Goal: Task Accomplishment & Management: Manage account settings

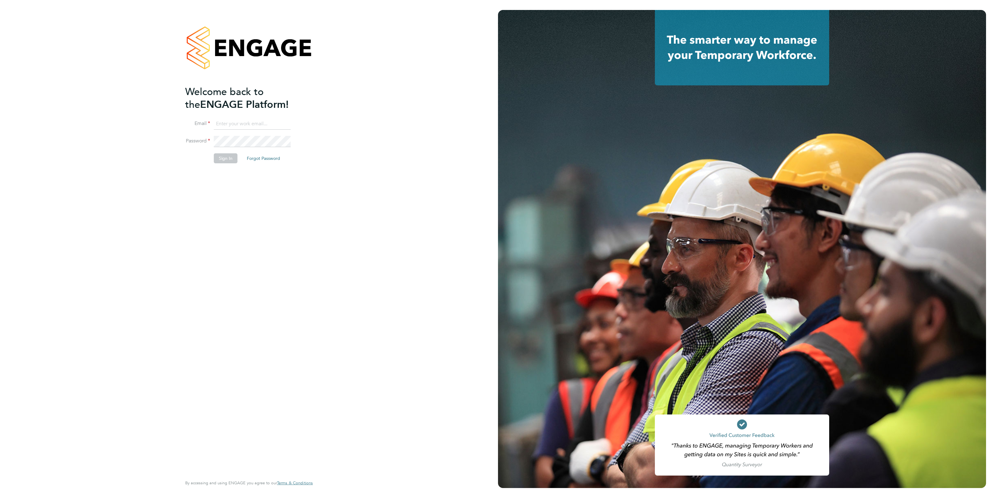
type input "Callum.pridmore@f-mead.com"
click at [232, 159] on button "Sign In" at bounding box center [226, 158] width 24 height 10
click at [224, 155] on button "Sign In" at bounding box center [226, 158] width 24 height 10
click at [226, 159] on div "Sorry, we are having problems connecting to our services." at bounding box center [249, 249] width 498 height 498
click at [352, 147] on div "Welcome back to the ENGAGE Platform! Email Callum.pridmore@f-mead.com Password …" at bounding box center [249, 249] width 498 height 498
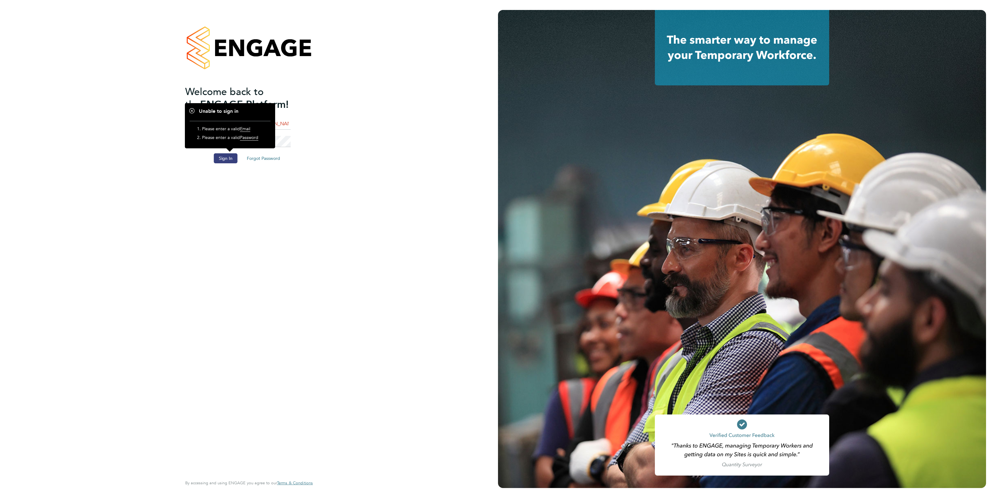
click at [191, 109] on h1 "Unable to sign in" at bounding box center [230, 111] width 81 height 7
click at [191, 110] on h1 "Unable to sign in" at bounding box center [230, 111] width 81 height 7
click at [231, 158] on button "Sign In" at bounding box center [226, 158] width 24 height 10
click at [263, 140] on div "Sorry, we are having problems connecting to our services." at bounding box center [249, 249] width 498 height 498
click at [258, 142] on div "Sorry, we are having problems connecting to our services." at bounding box center [249, 249] width 498 height 498
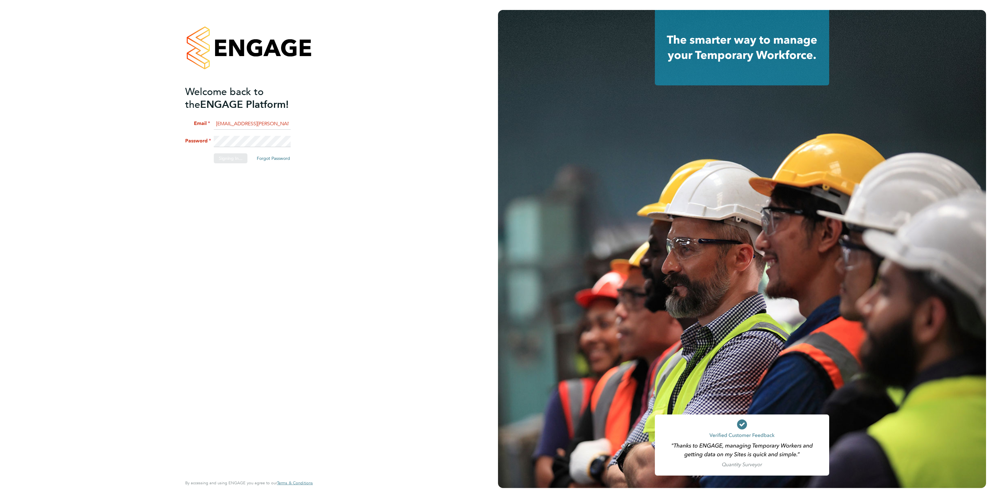
click at [254, 142] on div "Welcome back to the ENGAGE Platform! Email Callum.pridmore@f-mead.com Password …" at bounding box center [249, 249] width 498 height 498
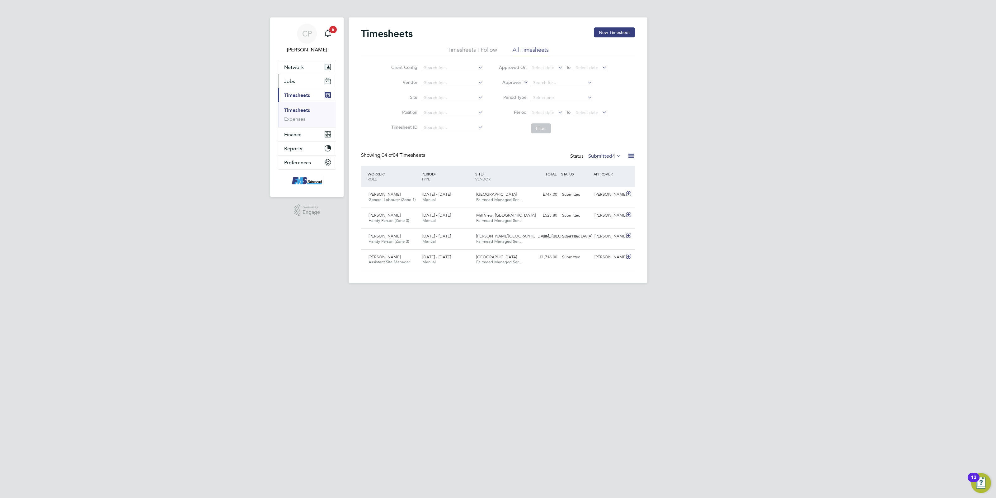
click at [298, 83] on button "Jobs" at bounding box center [307, 81] width 58 height 14
click at [295, 105] on link "Vacancies" at bounding box center [295, 105] width 22 height 6
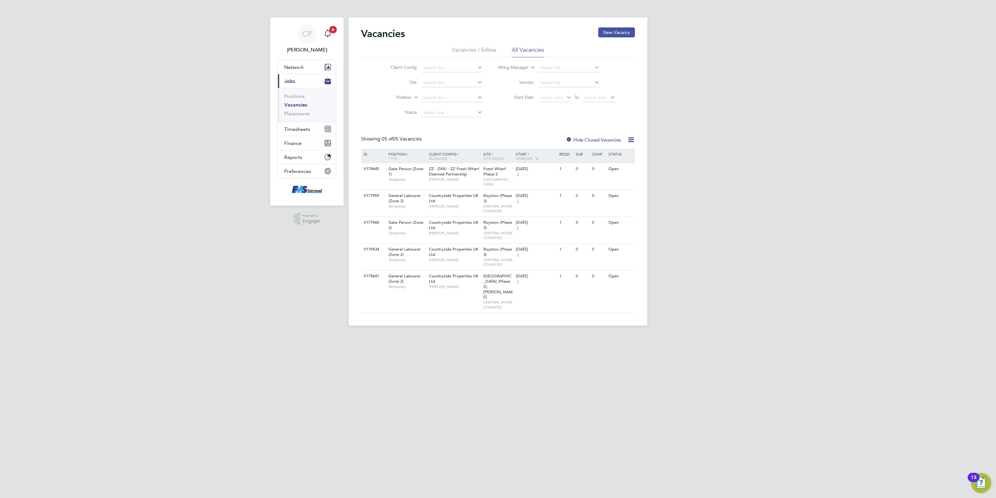
click at [613, 30] on button "New Vacancy" at bounding box center [616, 32] width 37 height 10
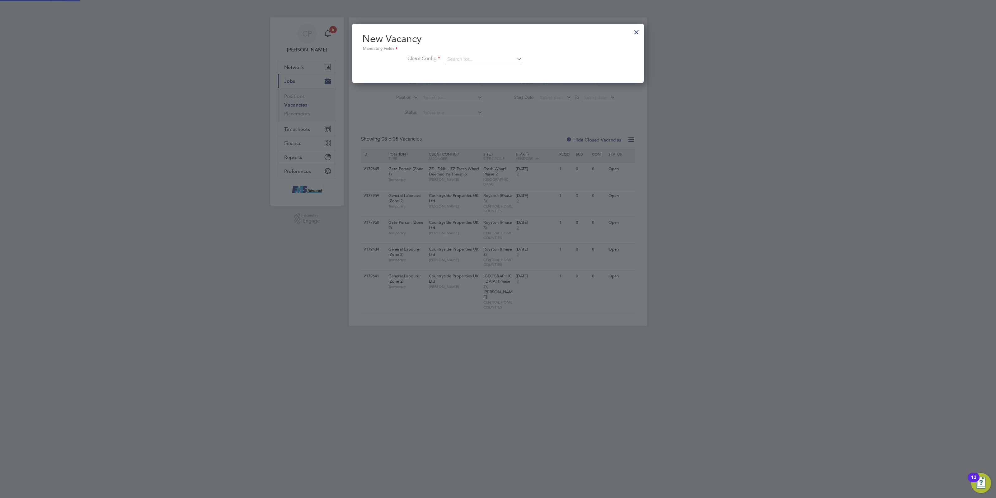
scroll to position [59, 291]
click at [638, 33] on div at bounding box center [636, 30] width 11 height 11
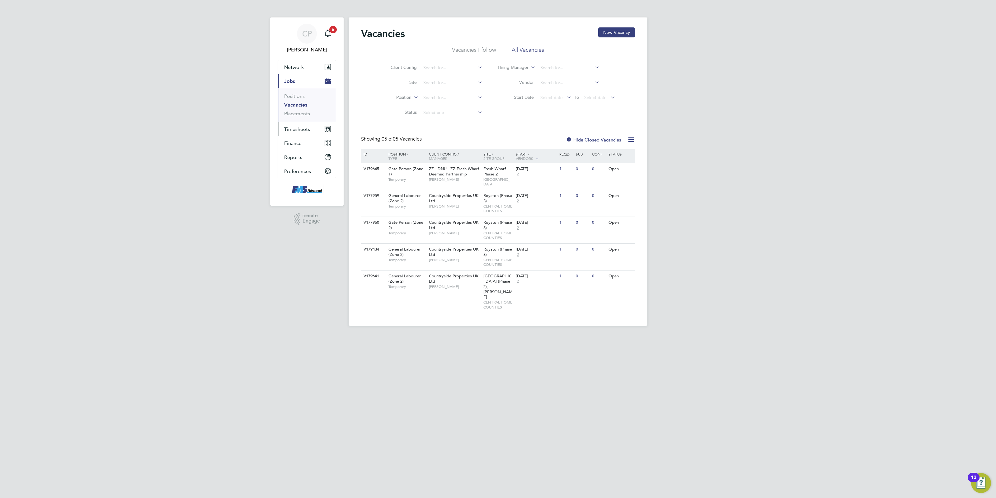
click at [312, 128] on button "Timesheets" at bounding box center [307, 129] width 58 height 14
click at [298, 113] on link "Timesheets" at bounding box center [297, 110] width 26 height 6
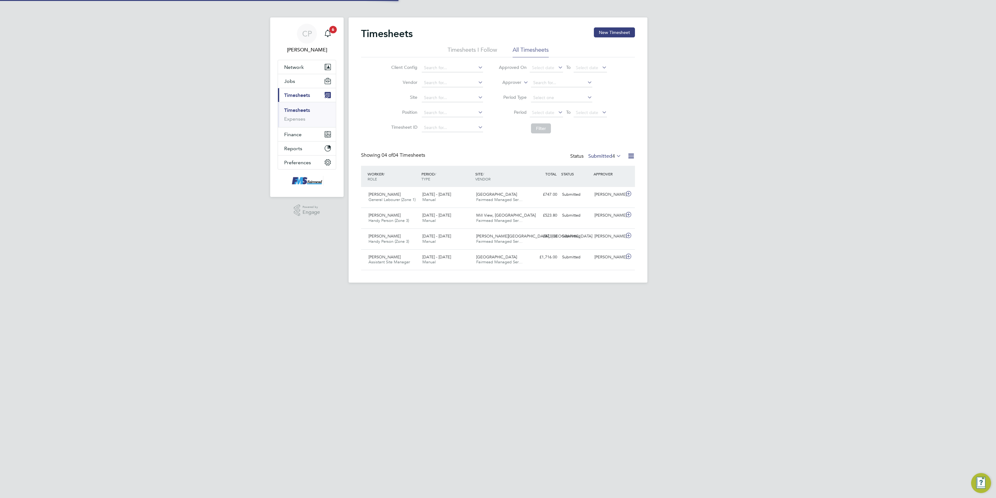
scroll to position [16, 54]
click at [606, 33] on button "New Timesheet" at bounding box center [614, 32] width 41 height 10
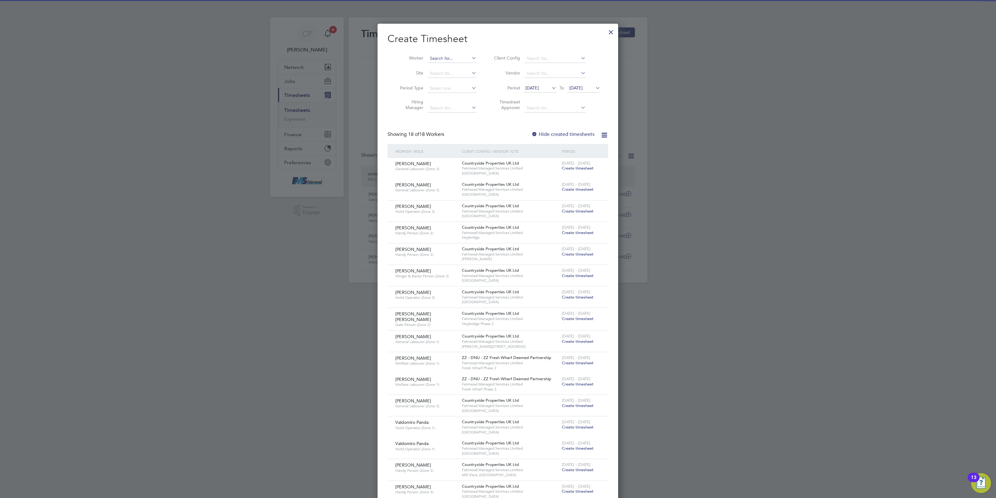
click at [444, 58] on input at bounding box center [452, 58] width 49 height 9
click at [450, 66] on li "[PERSON_NAME]" at bounding box center [465, 67] width 77 height 8
type input "[PERSON_NAME]"
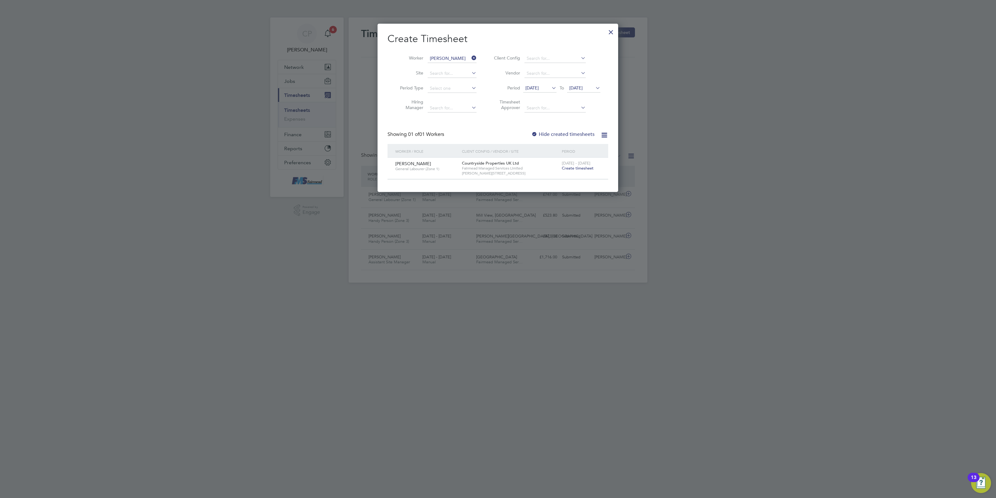
click at [572, 169] on span "Create timesheet" at bounding box center [578, 167] width 32 height 5
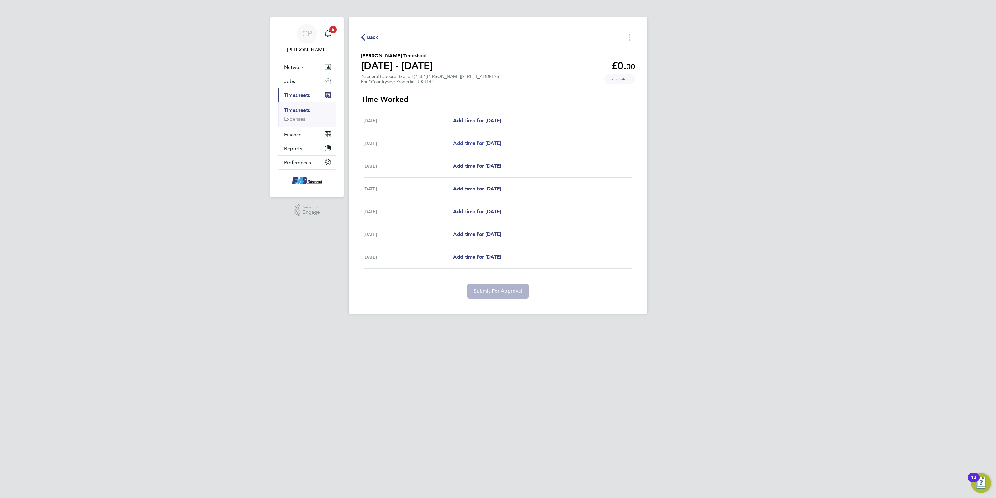
click at [480, 143] on span "Add time for [DATE]" at bounding box center [477, 143] width 48 height 6
select select "30"
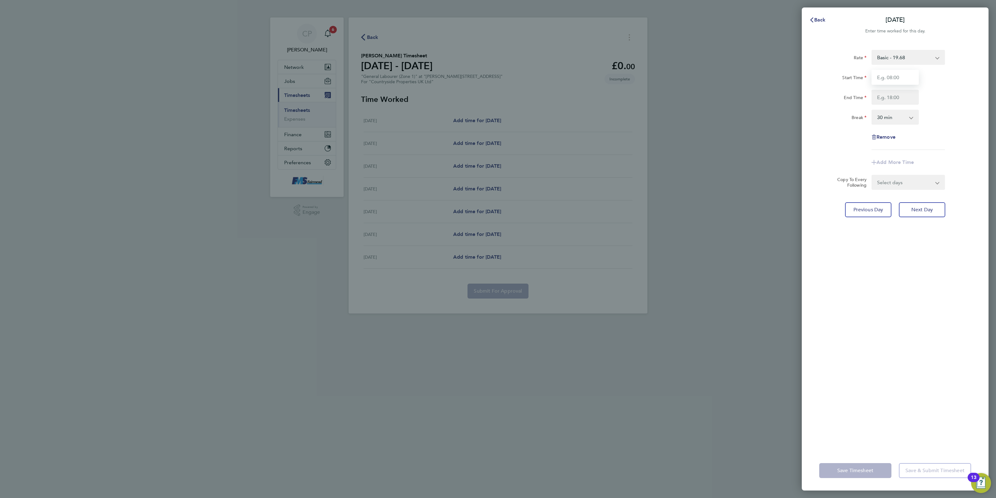
click at [897, 78] on input "Start Time" at bounding box center [895, 77] width 47 height 15
type input "07:30"
click at [894, 100] on input "End Time" at bounding box center [895, 97] width 47 height 15
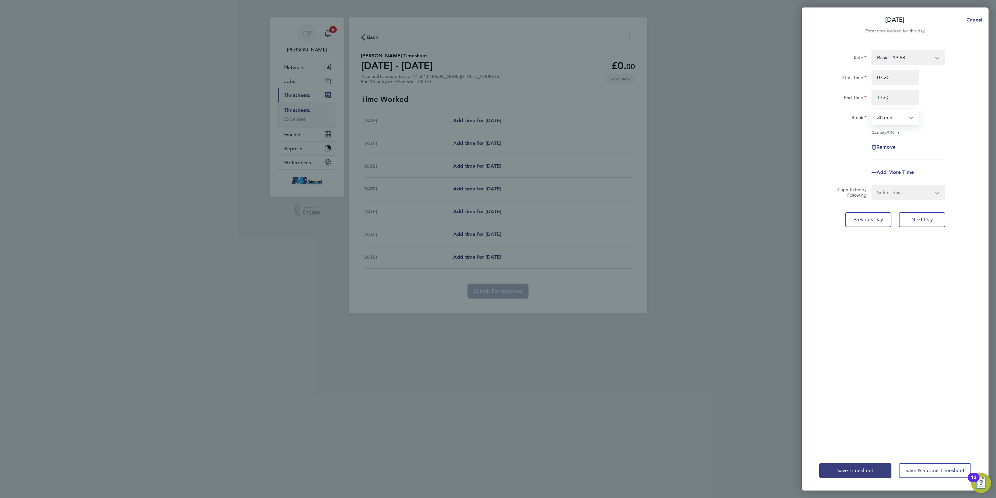
type input "17:30"
drag, startPoint x: 897, startPoint y: 120, endPoint x: 892, endPoint y: 124, distance: 5.9
click at [897, 120] on select "0 min 15 min 30 min 45 min 60 min 75 min 90 min" at bounding box center [891, 117] width 39 height 14
select select "60"
click at [872, 110] on select "0 min 15 min 30 min 45 min 60 min 75 min 90 min" at bounding box center [891, 117] width 39 height 14
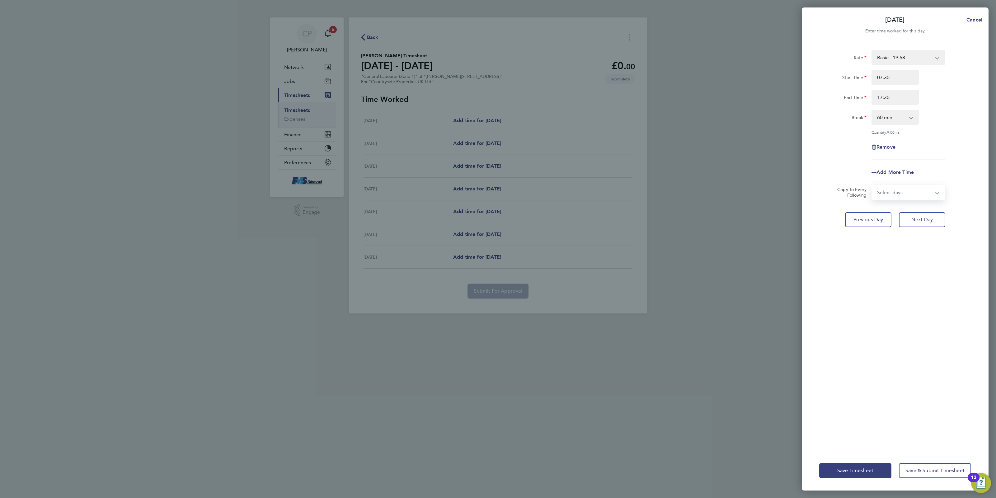
drag, startPoint x: 914, startPoint y: 186, endPoint x: 915, endPoint y: 190, distance: 4.2
click at [915, 186] on select "Select days Day Weekday (Mon-Fri) Weekend (Sat-Sun) [DATE] [DATE] [DATE] [DATE]…" at bounding box center [904, 192] width 65 height 14
select select "WEEKDAY"
click at [872, 185] on select "Select days Day Weekday (Mon-Fri) Weekend (Sat-Sun) [DATE] [DATE] [DATE] [DATE]…" at bounding box center [904, 192] width 65 height 14
select select "[DATE]"
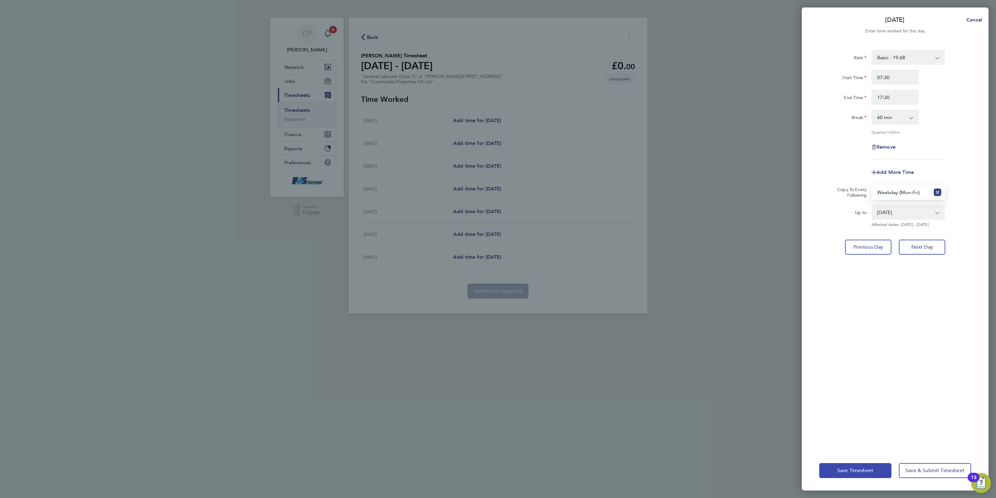
click at [849, 467] on span "Save Timesheet" at bounding box center [856, 470] width 36 height 6
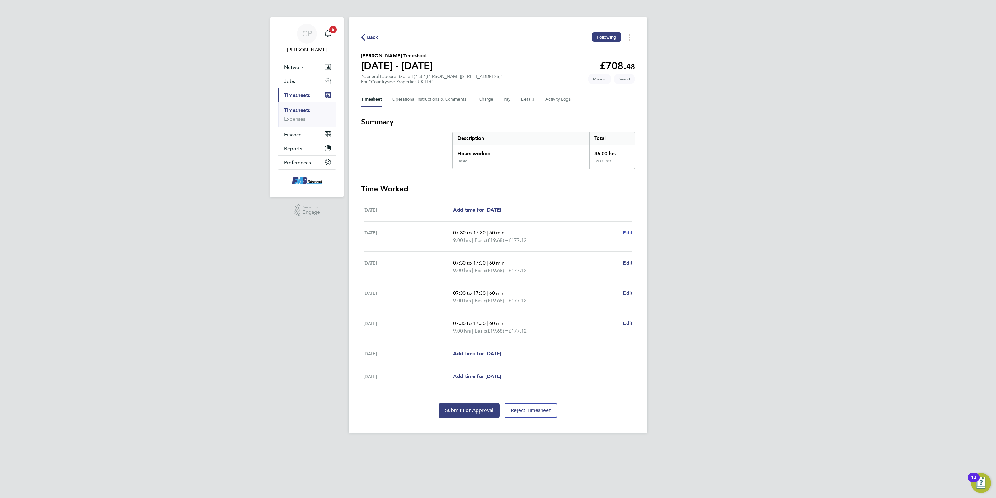
click at [627, 232] on span "Edit" at bounding box center [628, 232] width 10 height 6
select select "60"
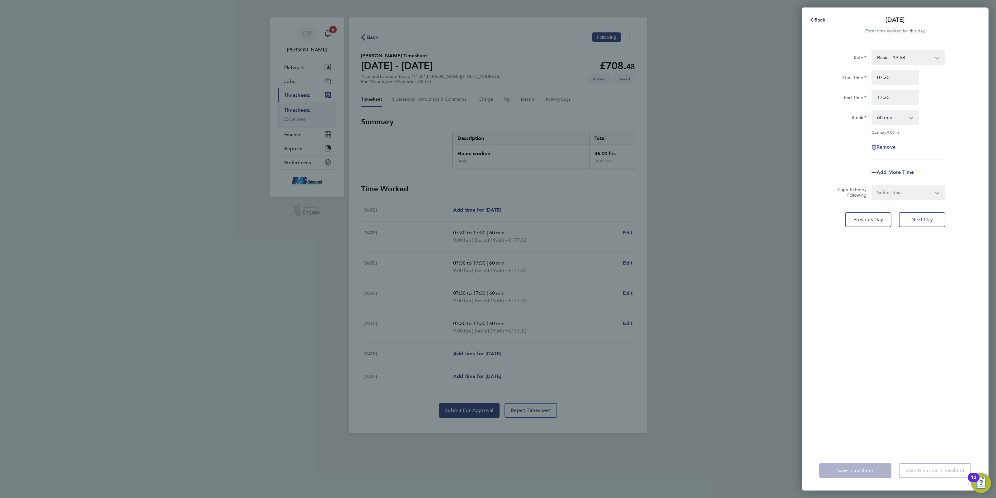
click at [879, 147] on span "Remove" at bounding box center [886, 147] width 19 height 6
select select "null"
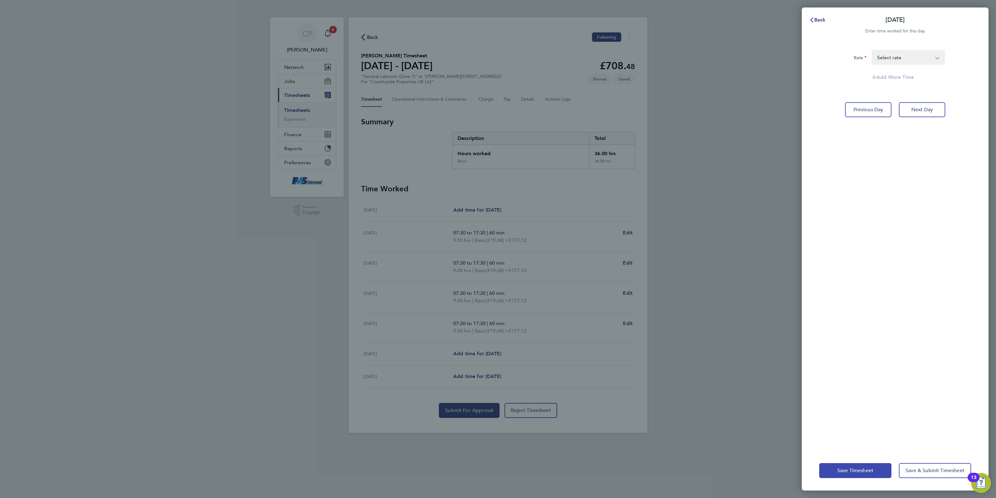
click at [864, 465] on button "Save Timesheet" at bounding box center [855, 470] width 72 height 15
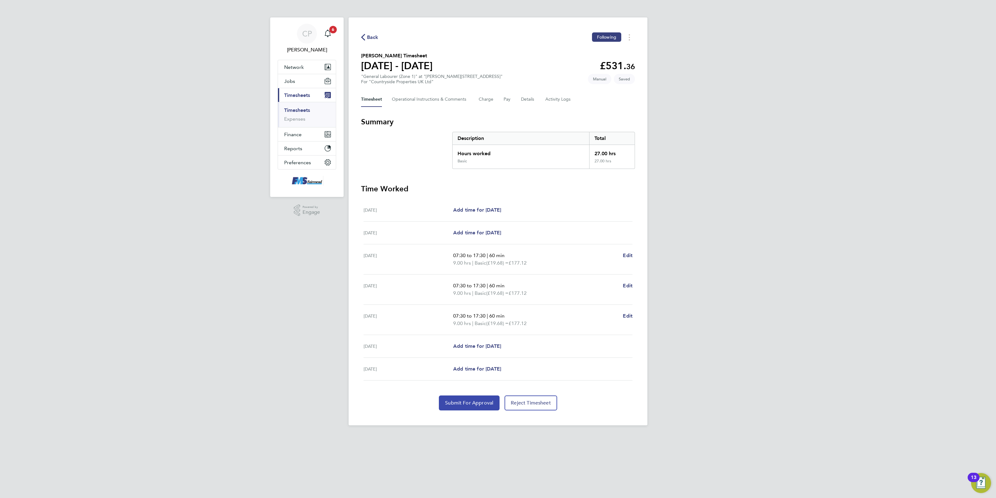
click at [461, 402] on span "Submit For Approval" at bounding box center [469, 402] width 48 height 6
click at [303, 108] on link "Timesheets" at bounding box center [297, 110] width 26 height 6
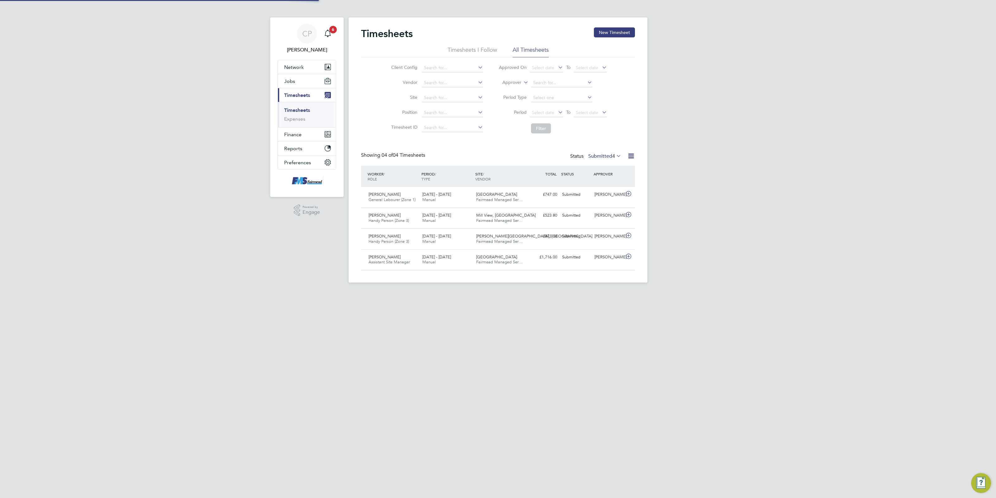
scroll to position [16, 54]
click at [605, 33] on button "New Timesheet" at bounding box center [614, 32] width 41 height 10
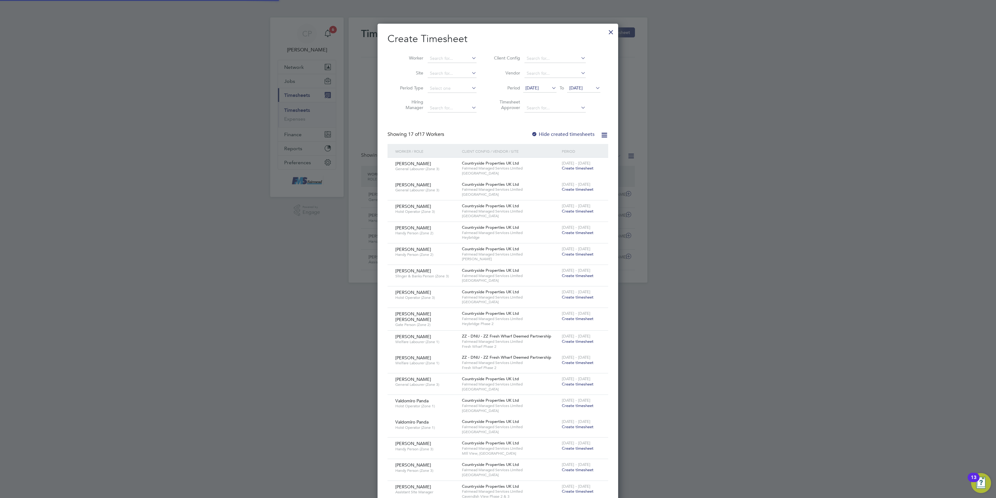
scroll to position [598, 241]
click at [793, 150] on div at bounding box center [498, 249] width 996 height 498
click at [613, 29] on div at bounding box center [611, 30] width 11 height 11
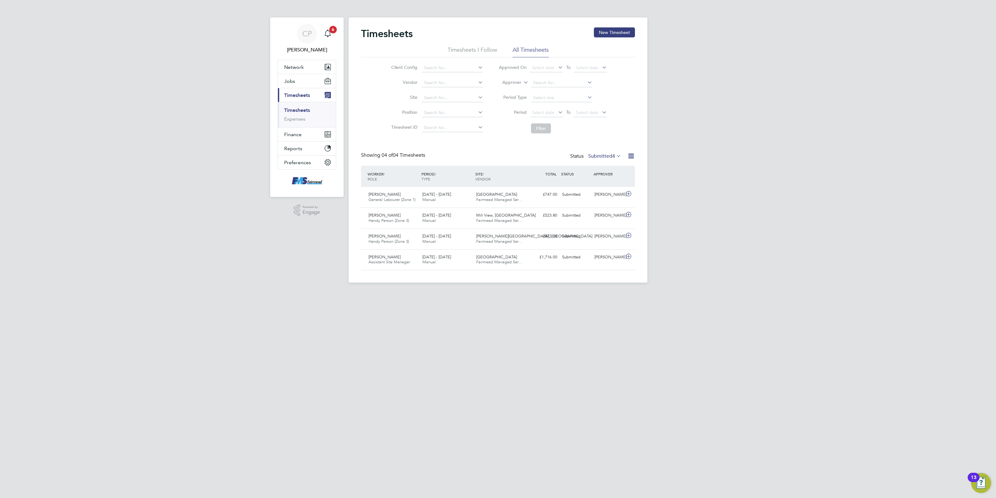
scroll to position [16, 54]
click at [295, 81] on button "Jobs" at bounding box center [307, 81] width 58 height 14
click at [299, 106] on link "Vacancies" at bounding box center [295, 105] width 22 height 6
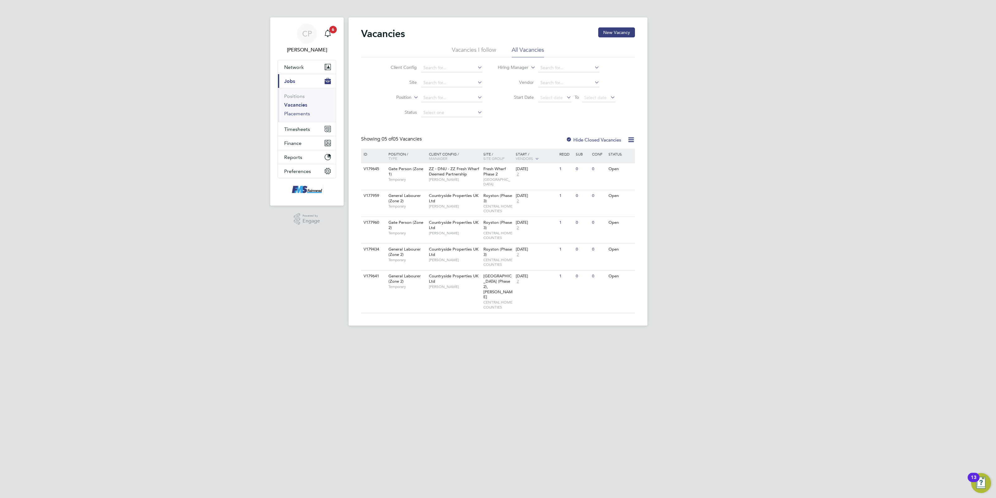
click at [301, 113] on link "Placements" at bounding box center [297, 114] width 26 height 6
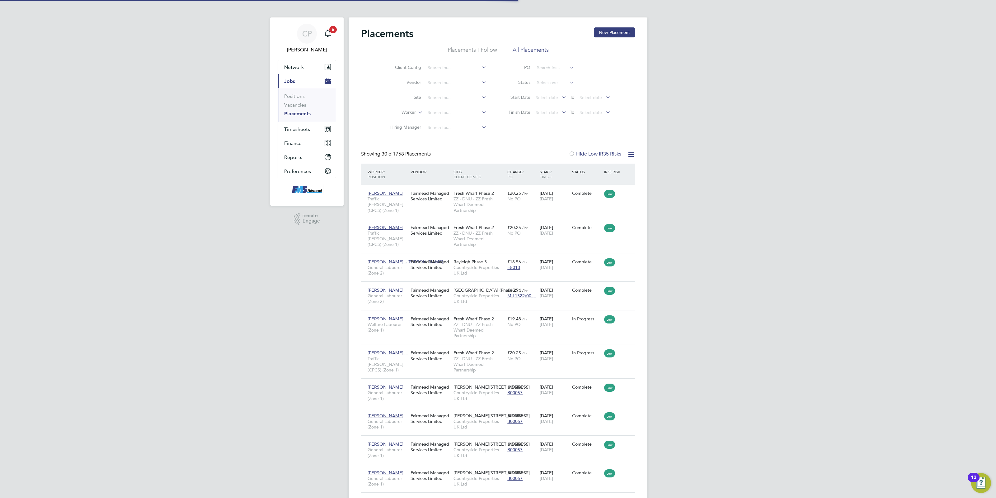
drag, startPoint x: 438, startPoint y: 107, endPoint x: 434, endPoint y: 104, distance: 5.6
click at [435, 105] on ul "Client Config Vendor Site Worker Hiring Manager" at bounding box center [436, 97] width 117 height 75
click at [440, 110] on li "Worker" at bounding box center [436, 112] width 117 height 15
click at [441, 111] on input at bounding box center [456, 112] width 61 height 9
type input "a"
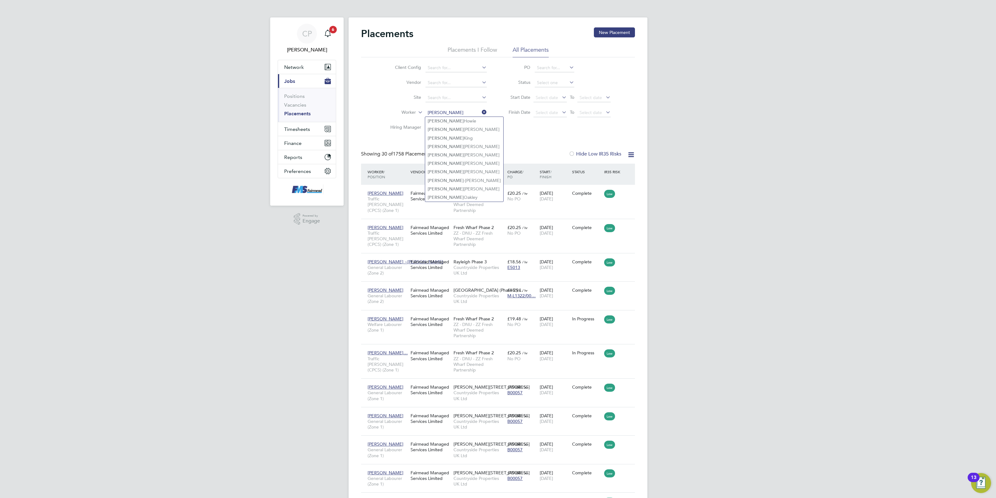
type input "[PERSON_NAME]"
click at [431, 112] on input at bounding box center [456, 112] width 61 height 9
click at [461, 132] on li "[PERSON_NAME]" at bounding box center [470, 129] width 90 height 8
type input "[PERSON_NAME]"
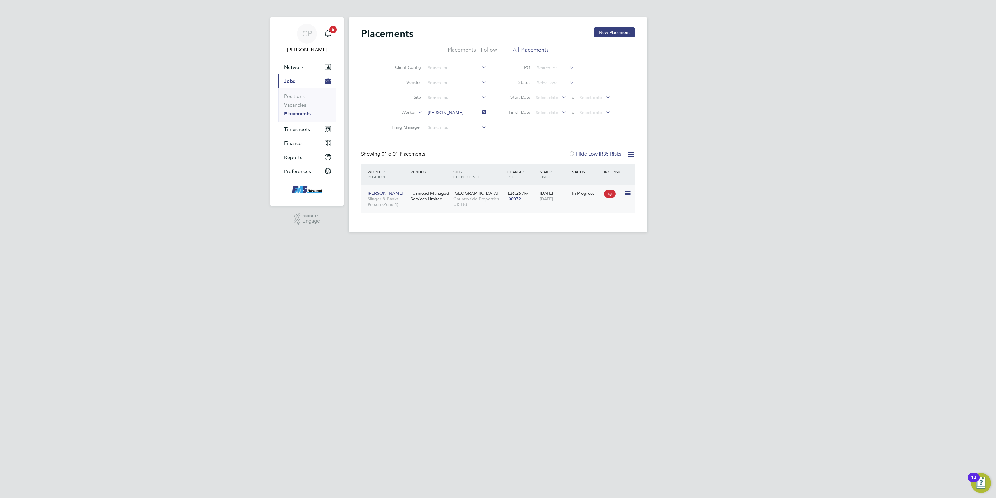
click at [547, 207] on div "[PERSON_NAME] Slinger & Banks Person (Zone 1) Fairmead Managed Services Limited…" at bounding box center [498, 199] width 274 height 28
click at [304, 130] on span "Timesheets" at bounding box center [297, 129] width 26 height 6
click at [303, 113] on li "Timesheets" at bounding box center [307, 111] width 47 height 9
click at [303, 110] on link "Timesheets" at bounding box center [297, 110] width 26 height 6
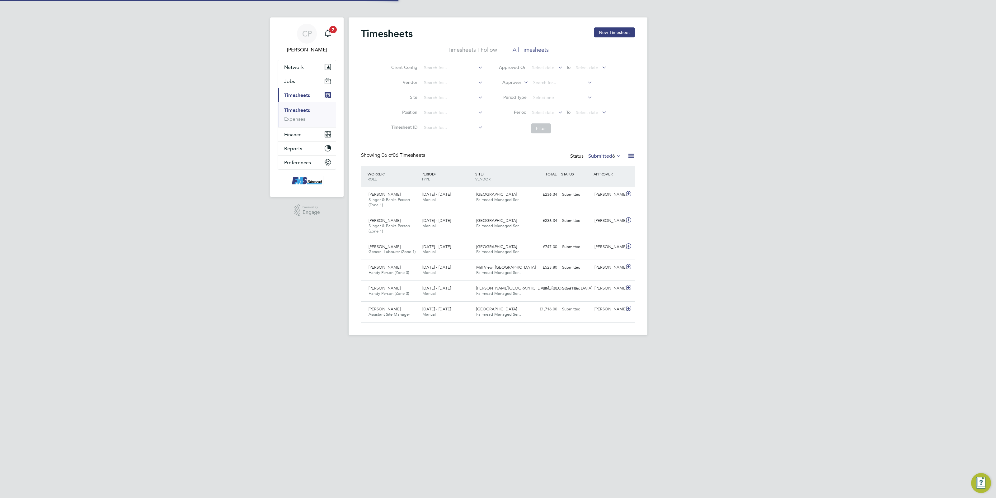
scroll to position [16, 54]
drag, startPoint x: 603, startPoint y: 31, endPoint x: 597, endPoint y: 38, distance: 9.2
click at [603, 32] on button "New Timesheet" at bounding box center [614, 32] width 41 height 10
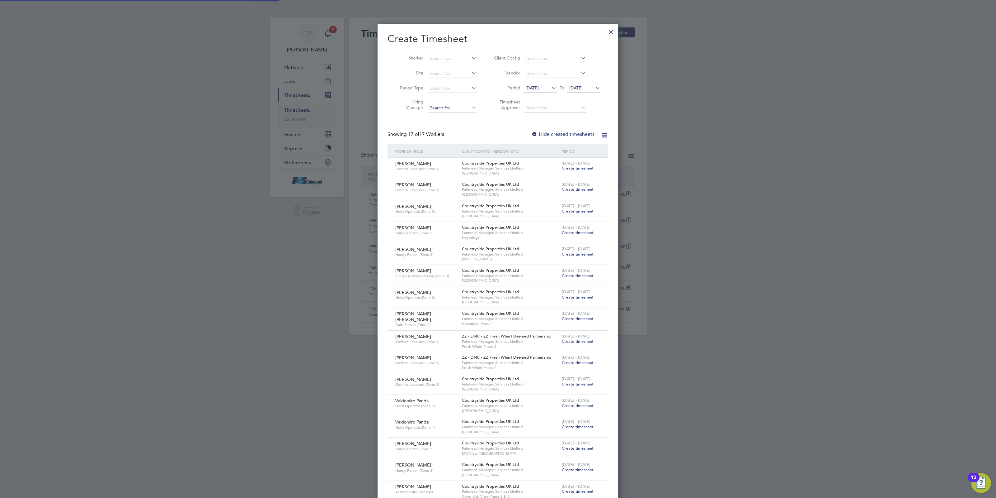
scroll to position [598, 241]
click at [440, 73] on input at bounding box center [452, 73] width 49 height 9
drag, startPoint x: 447, startPoint y: 52, endPoint x: 447, endPoint y: 57, distance: 5.0
click at [447, 52] on li "Worker" at bounding box center [436, 58] width 97 height 15
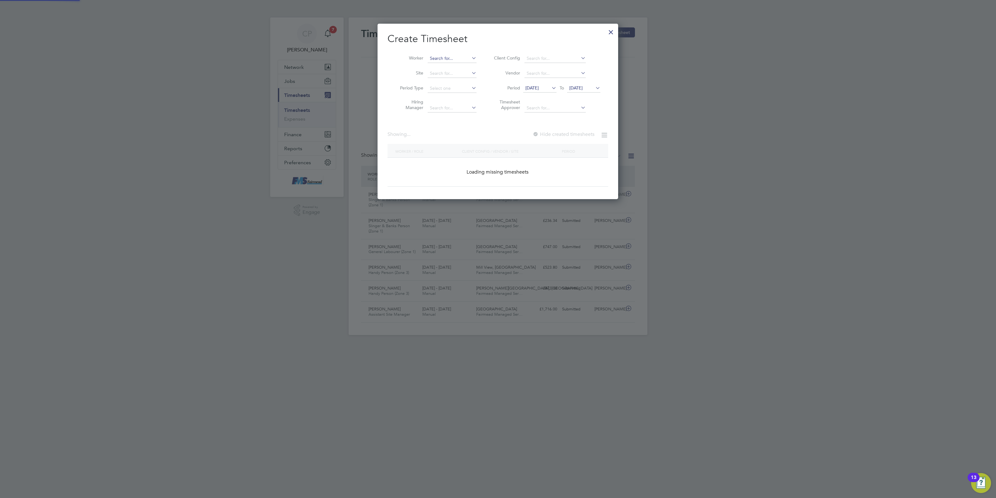
scroll to position [175, 241]
click at [447, 57] on input at bounding box center [452, 58] width 49 height 9
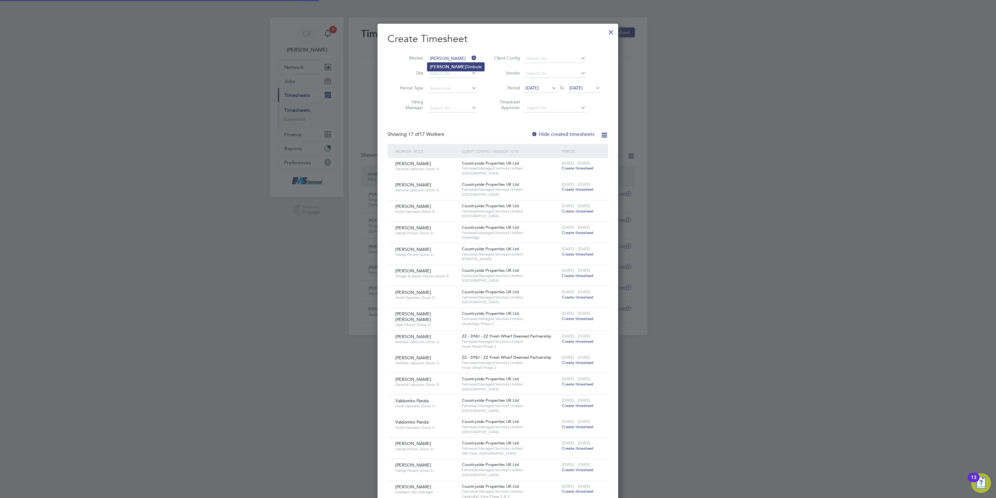
click at [451, 71] on li "[PERSON_NAME] Simbule" at bounding box center [455, 67] width 57 height 8
type input "[PERSON_NAME] Simbule"
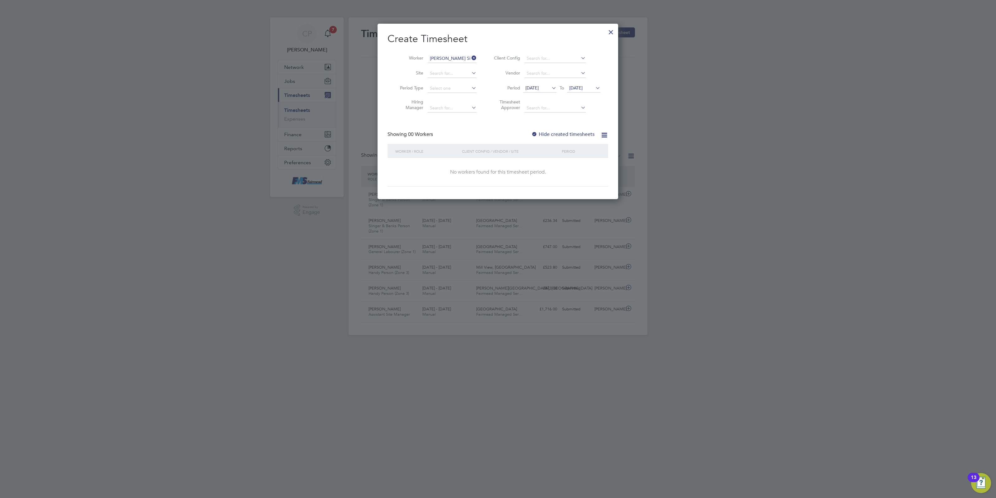
click at [550, 133] on label "Hide created timesheets" at bounding box center [562, 134] width 63 height 6
click at [537, 89] on span "[DATE]" at bounding box center [532, 88] width 13 height 6
click at [533, 157] on span "25" at bounding box center [534, 153] width 12 height 12
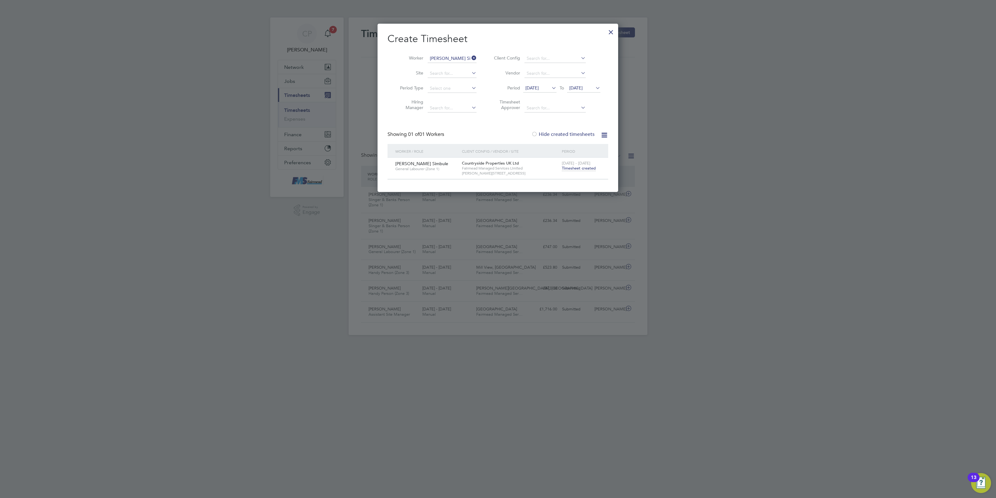
click at [581, 168] on span "Timesheet created" at bounding box center [579, 168] width 34 height 6
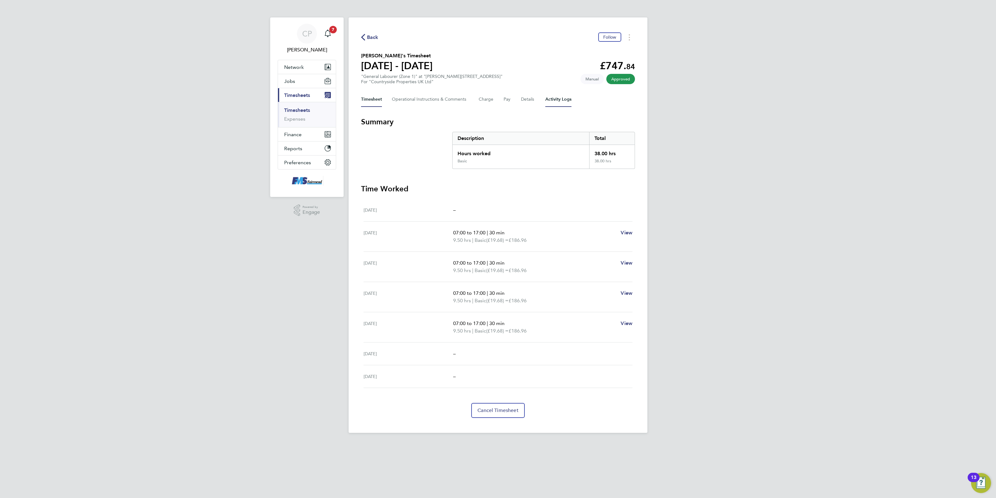
click at [552, 96] on Logs-tab "Activity Logs" at bounding box center [558, 99] width 26 height 15
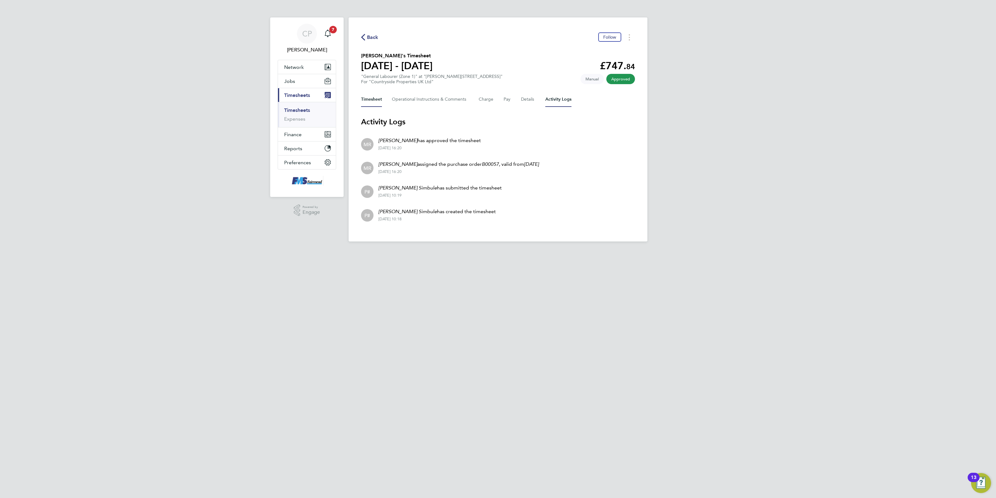
click at [380, 103] on button "Timesheet" at bounding box center [371, 99] width 21 height 15
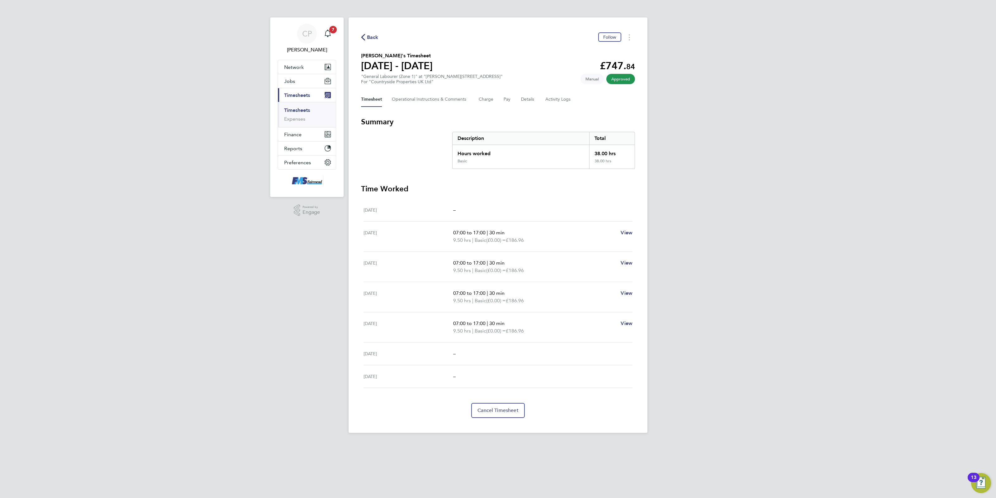
click at [290, 112] on link "Timesheets" at bounding box center [297, 110] width 26 height 6
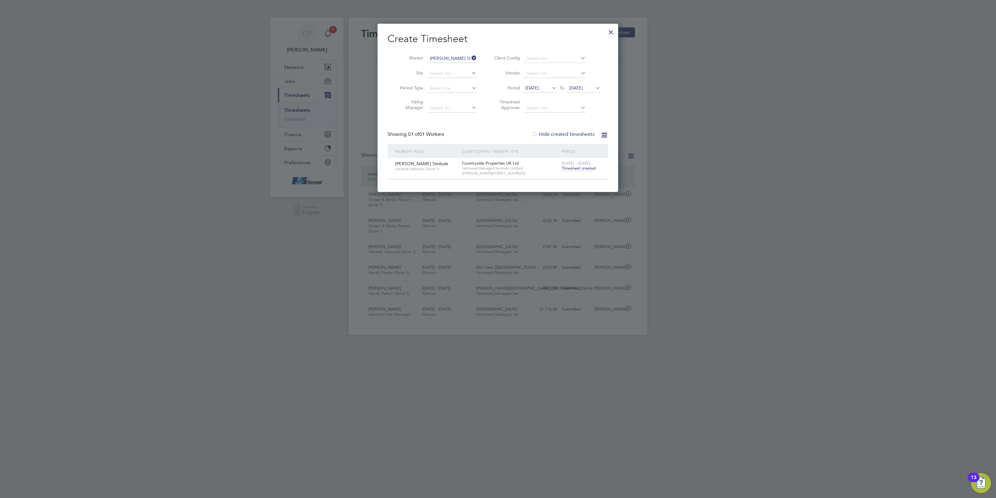
drag, startPoint x: 472, startPoint y: 52, endPoint x: 472, endPoint y: 56, distance: 4.4
click at [472, 54] on li "Worker [PERSON_NAME] Simbule" at bounding box center [436, 58] width 97 height 15
click at [470, 56] on icon at bounding box center [470, 58] width 0 height 9
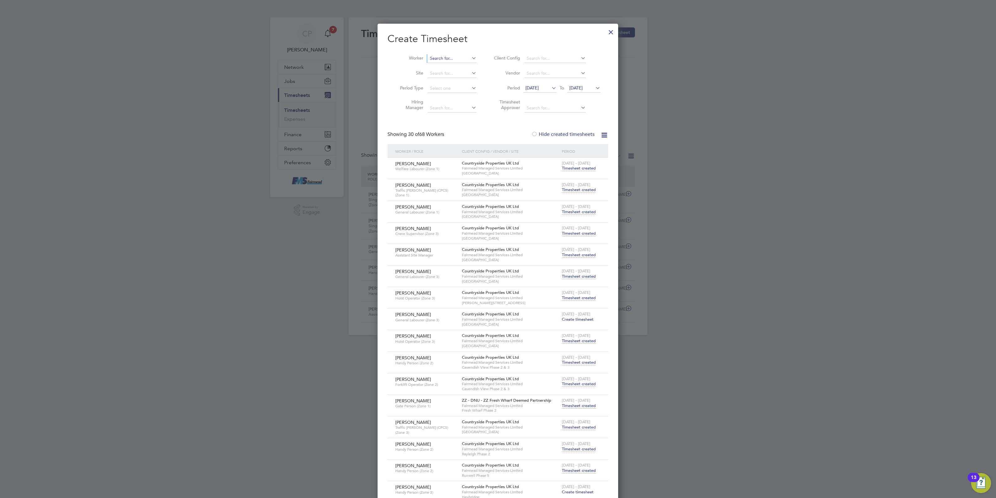
click at [455, 61] on input at bounding box center [452, 58] width 49 height 9
click at [458, 92] on li "Adr [PERSON_NAME]" at bounding box center [452, 92] width 50 height 8
type input "[PERSON_NAME]"
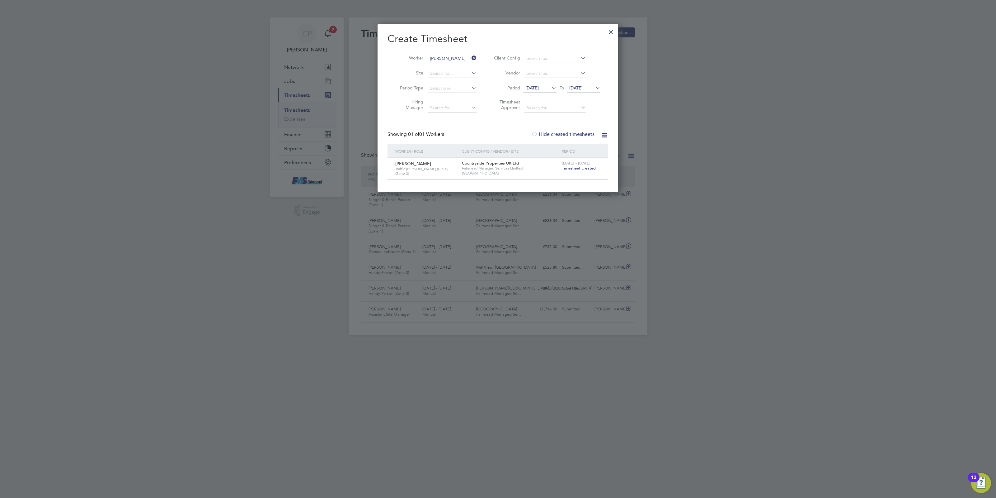
click at [581, 170] on span "Timesheet created" at bounding box center [579, 168] width 34 height 6
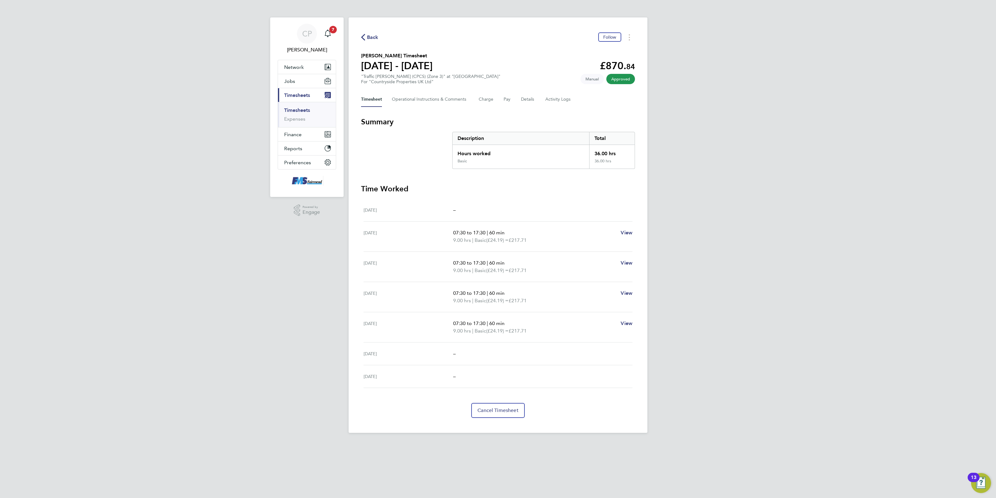
drag, startPoint x: 374, startPoint y: 37, endPoint x: 374, endPoint y: 41, distance: 4.0
click at [373, 38] on span "Back" at bounding box center [373, 37] width 12 height 7
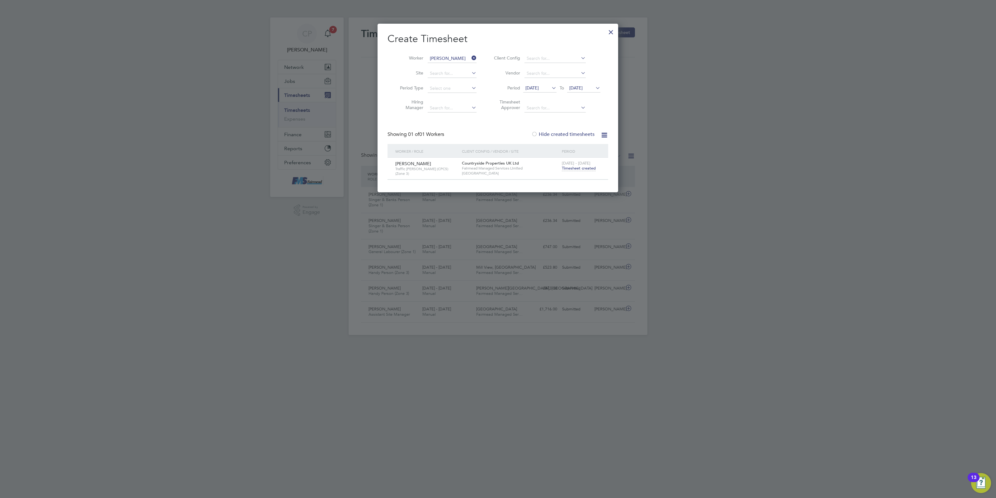
click at [470, 58] on icon at bounding box center [470, 58] width 0 height 9
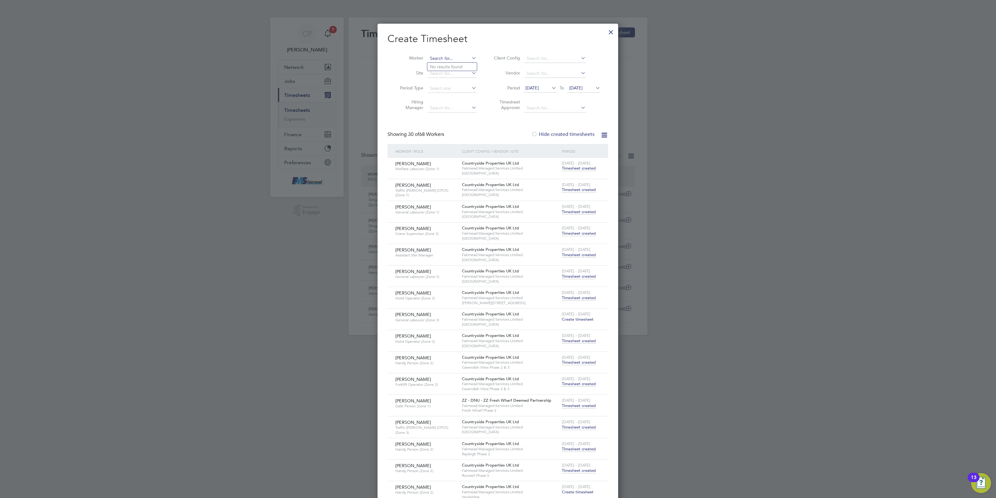
click at [440, 58] on input at bounding box center [452, 58] width 49 height 9
click at [452, 63] on li "[PERSON_NAME]" at bounding box center [465, 67] width 77 height 8
type input "[PERSON_NAME]"
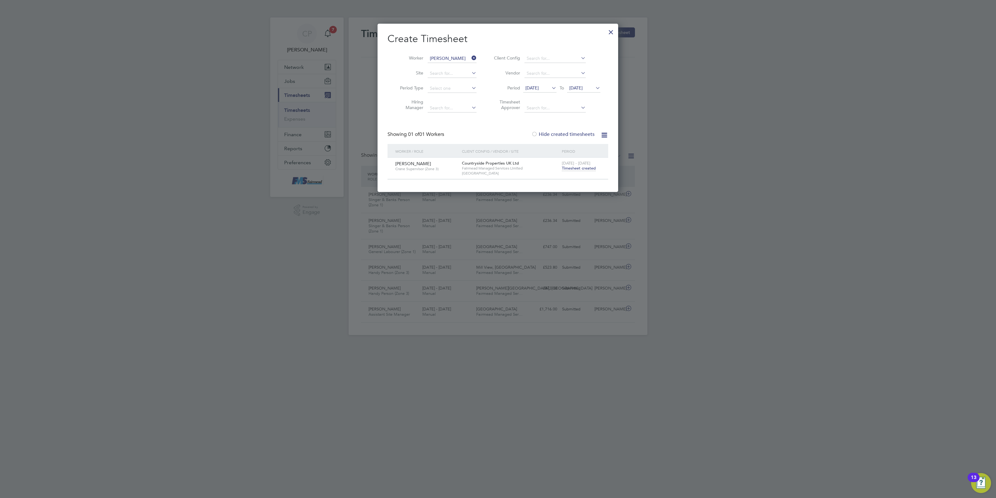
click at [574, 168] on span "Timesheet created" at bounding box center [579, 168] width 34 height 6
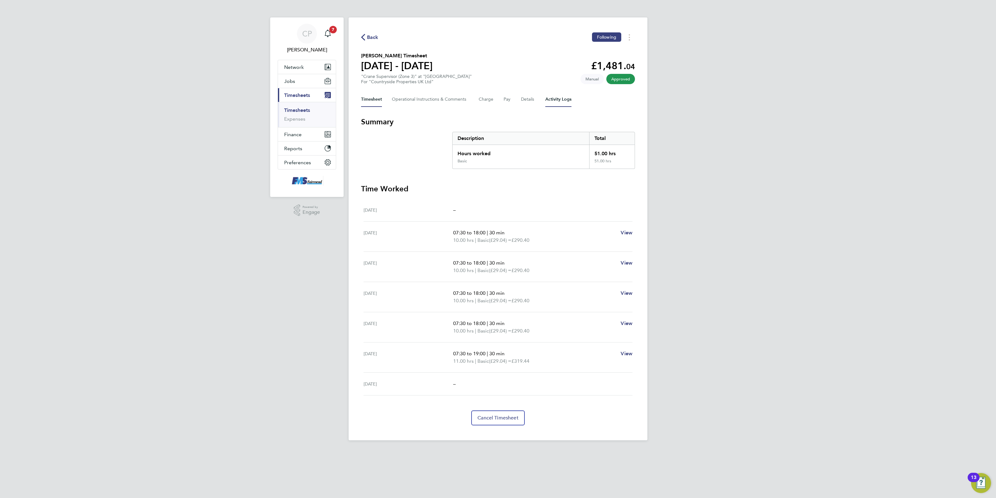
click at [553, 100] on Logs-tab "Activity Logs" at bounding box center [558, 99] width 26 height 15
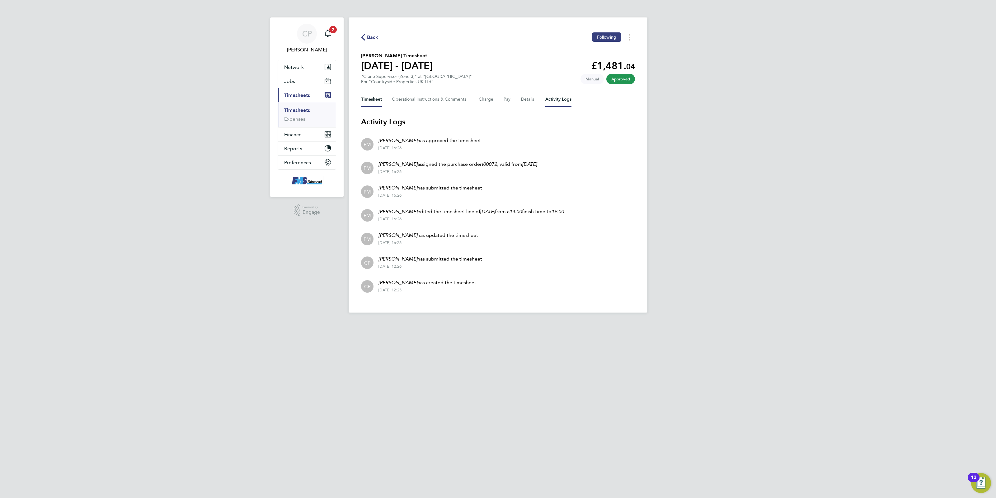
click at [376, 100] on button "Timesheet" at bounding box center [371, 99] width 21 height 15
